Goal: Find specific page/section: Find specific page/section

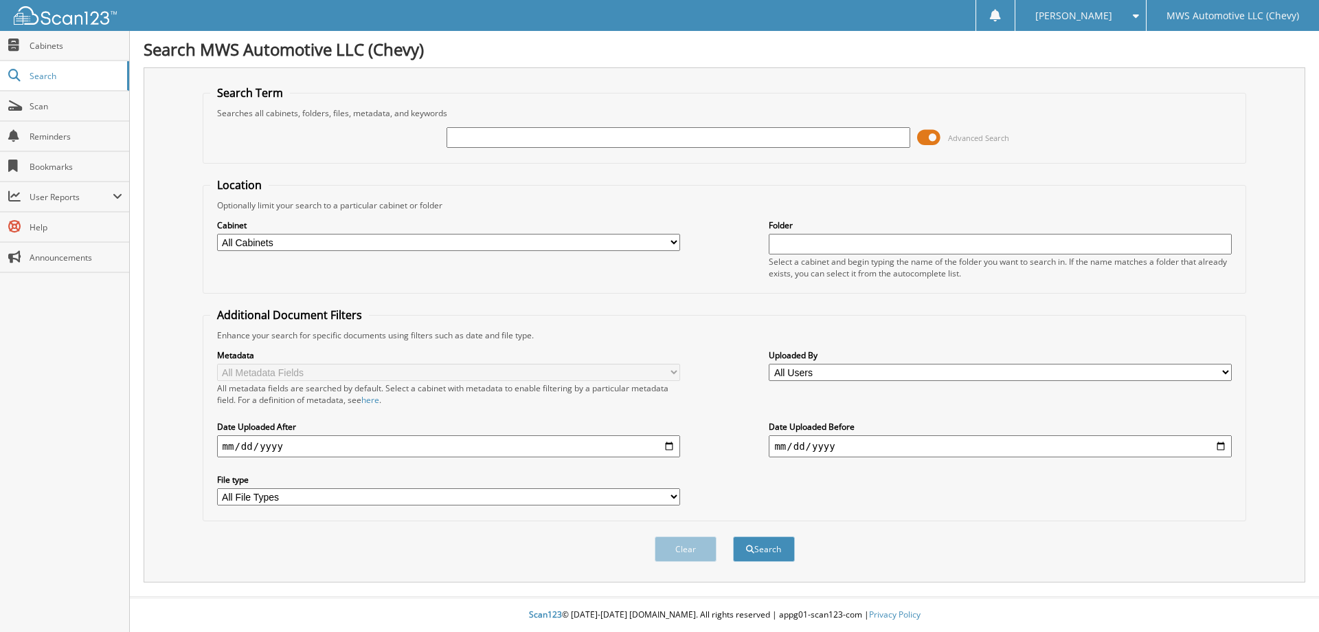
click at [462, 135] on input "text" at bounding box center [678, 137] width 463 height 21
type input "6076466"
click at [733, 536] on button "Search" at bounding box center [764, 548] width 62 height 25
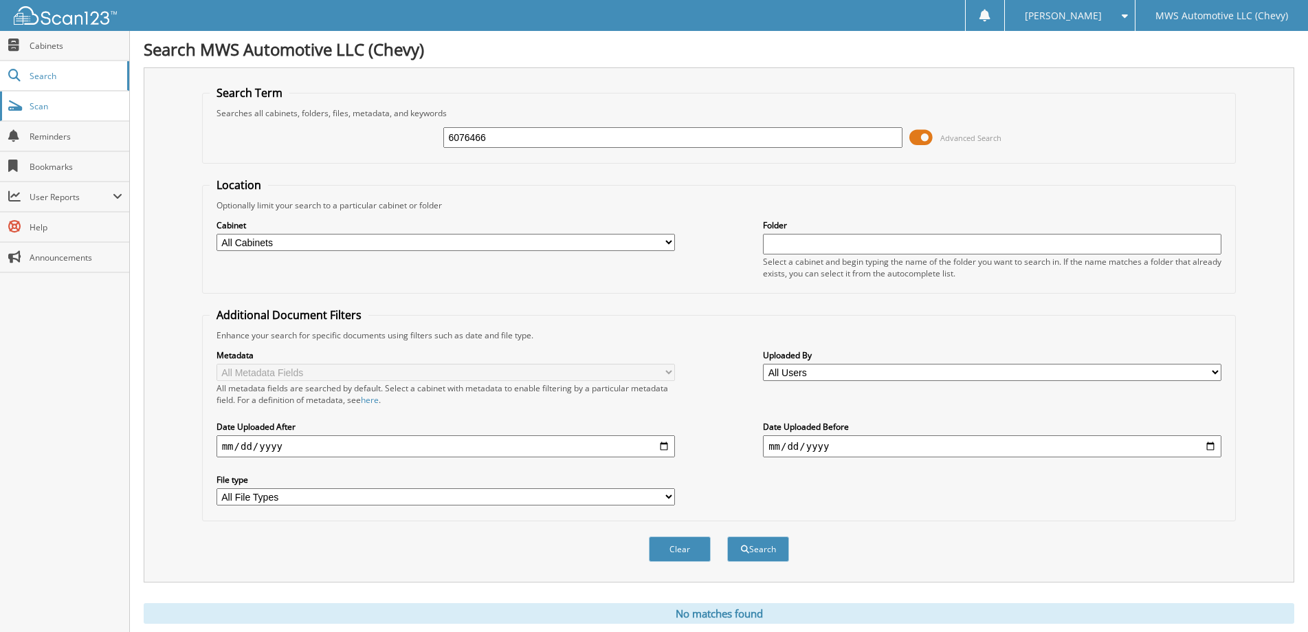
click at [30, 102] on span "Scan" at bounding box center [76, 106] width 93 height 12
